Goal: Transaction & Acquisition: Purchase product/service

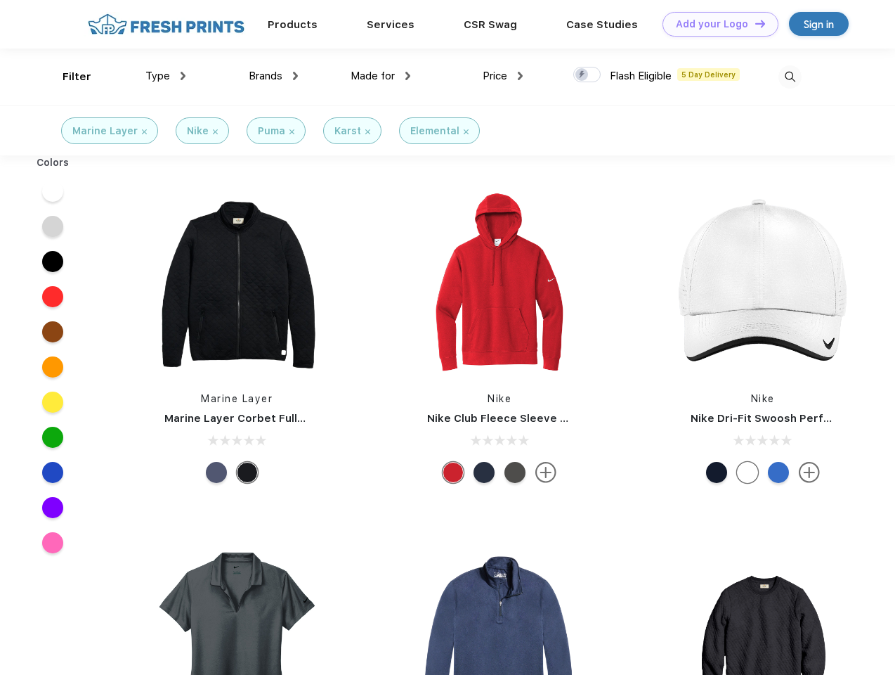
scroll to position [1, 0]
click at [715, 24] on link "Add your Logo Design Tool" at bounding box center [721, 24] width 116 height 25
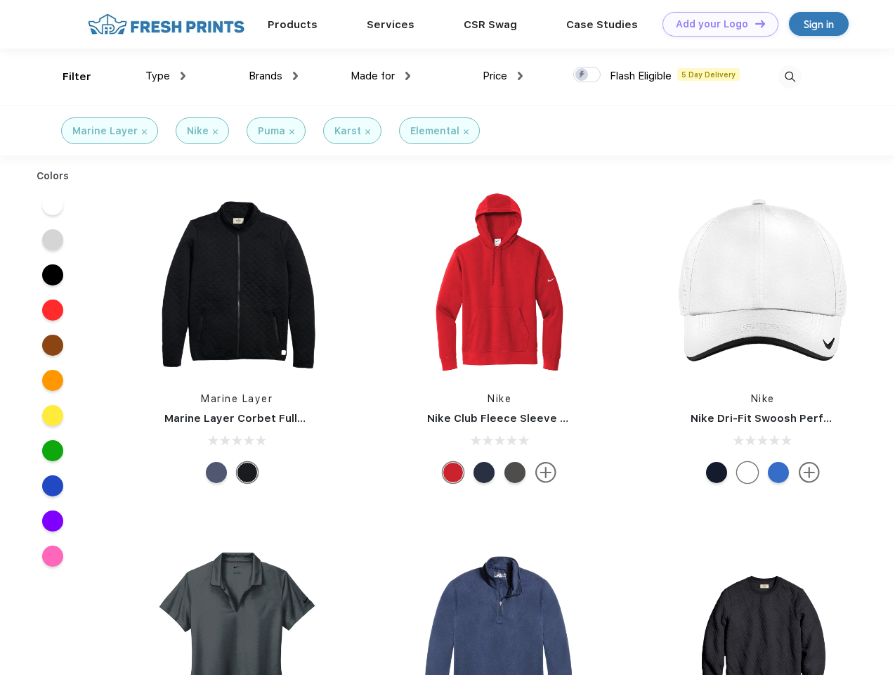
click at [0, 0] on div "Design Tool" at bounding box center [0, 0] width 0 height 0
click at [754, 23] on link "Add your Logo Design Tool" at bounding box center [721, 24] width 116 height 25
click at [67, 77] on div "Filter" at bounding box center [77, 77] width 29 height 16
click at [166, 76] on span "Type" at bounding box center [157, 76] width 25 height 13
click at [273, 76] on span "Brands" at bounding box center [266, 76] width 34 height 13
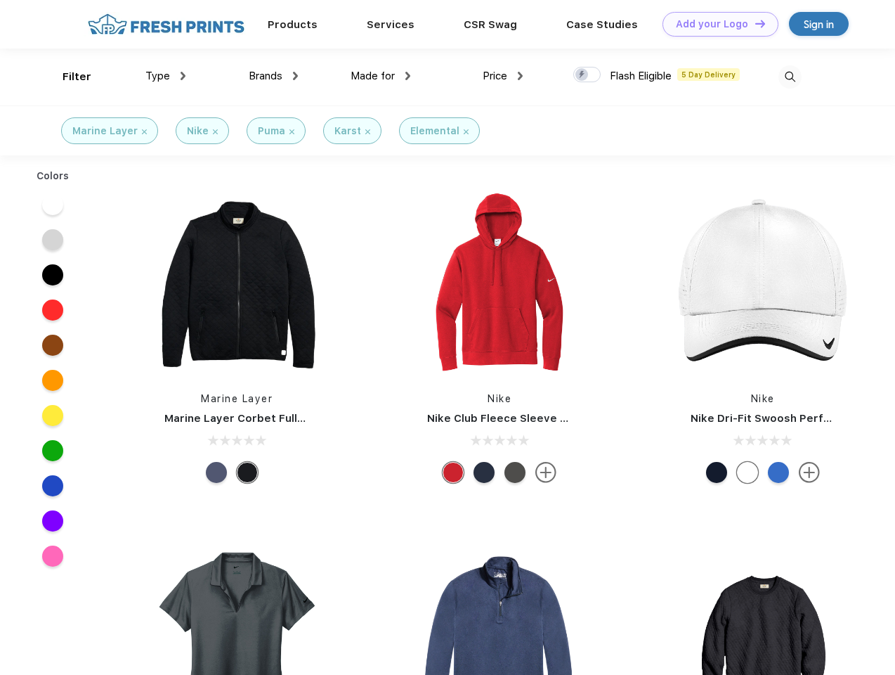
click at [381, 76] on span "Made for" at bounding box center [373, 76] width 44 height 13
click at [503, 76] on span "Price" at bounding box center [495, 76] width 25 height 13
click at [587, 75] on div at bounding box center [586, 74] width 27 height 15
click at [583, 75] on input "checkbox" at bounding box center [577, 70] width 9 height 9
click at [790, 77] on img at bounding box center [790, 76] width 23 height 23
